Goal: Information Seeking & Learning: Learn about a topic

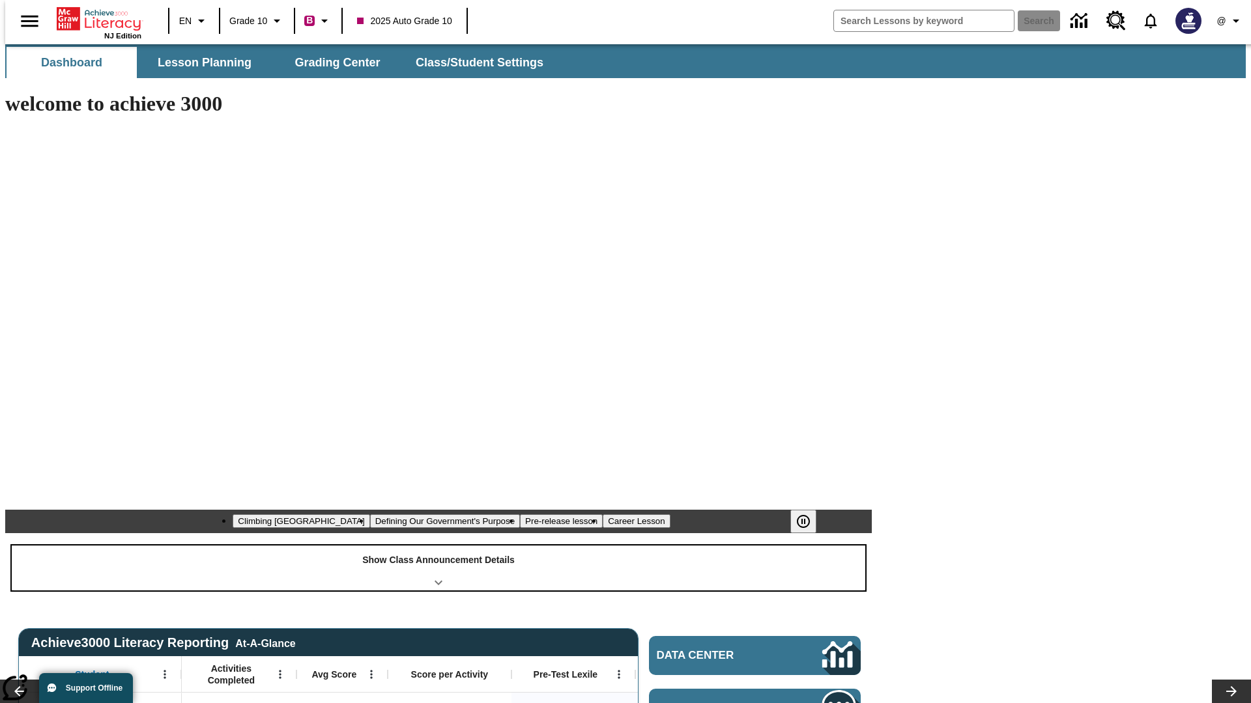
click at [438, 546] on div "Show Class Announcement Details" at bounding box center [438, 568] width 853 height 45
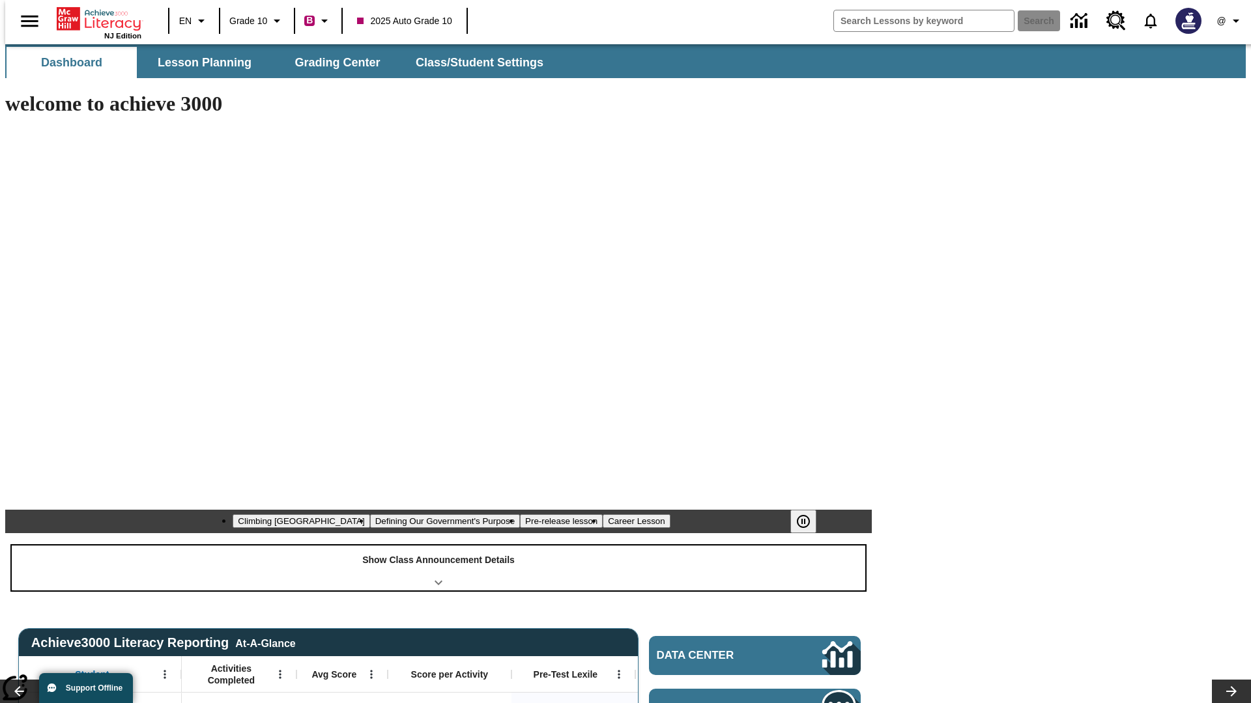
click at [438, 546] on div "Show Class Announcement Details" at bounding box center [438, 568] width 853 height 45
